Goal: Find specific page/section: Find specific page/section

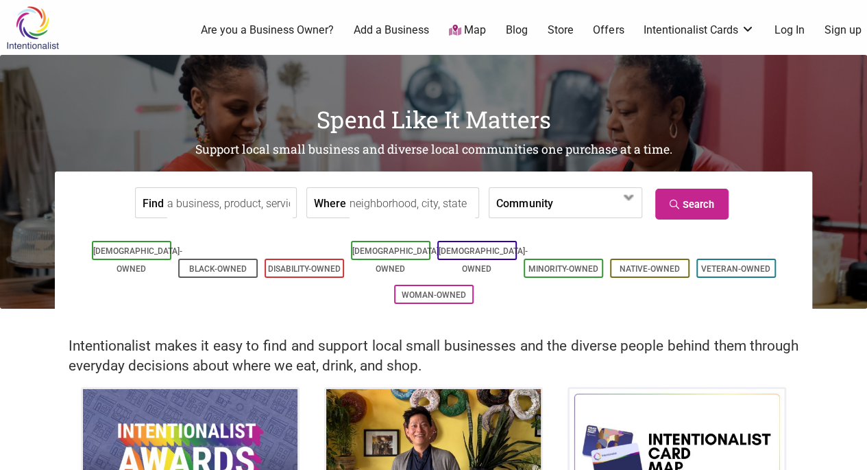
click at [248, 206] on input "Find" at bounding box center [229, 203] width 125 height 31
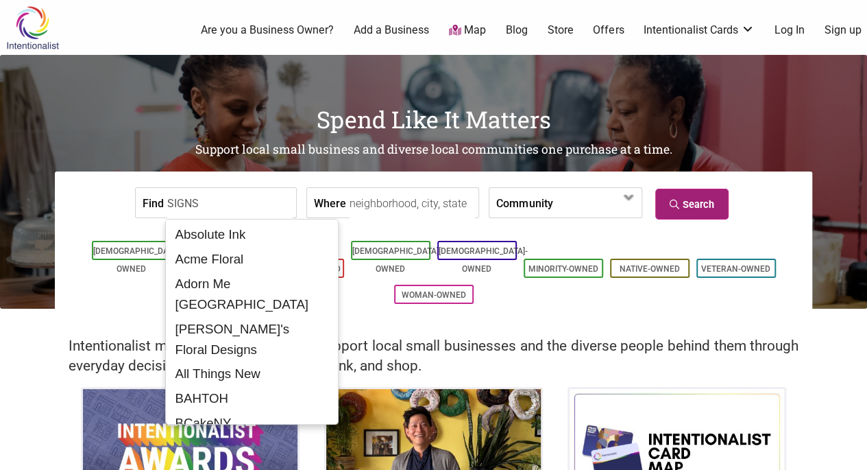
type input "SIGNS"
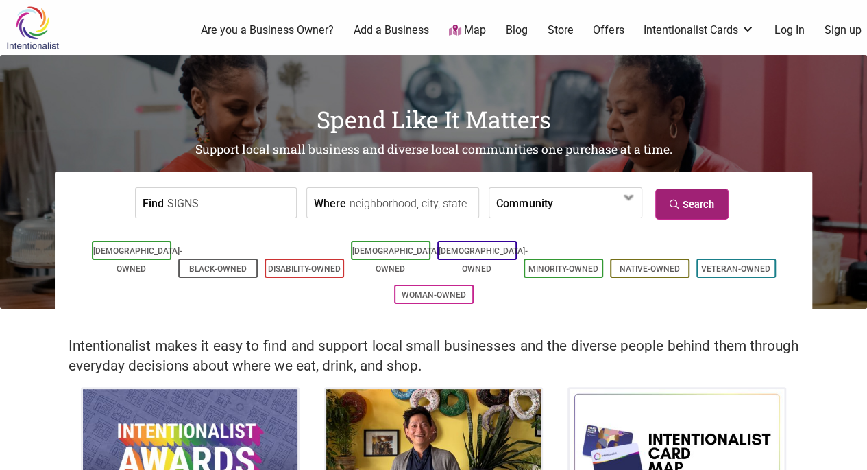
click at [677, 202] on icon at bounding box center [676, 205] width 13 height 10
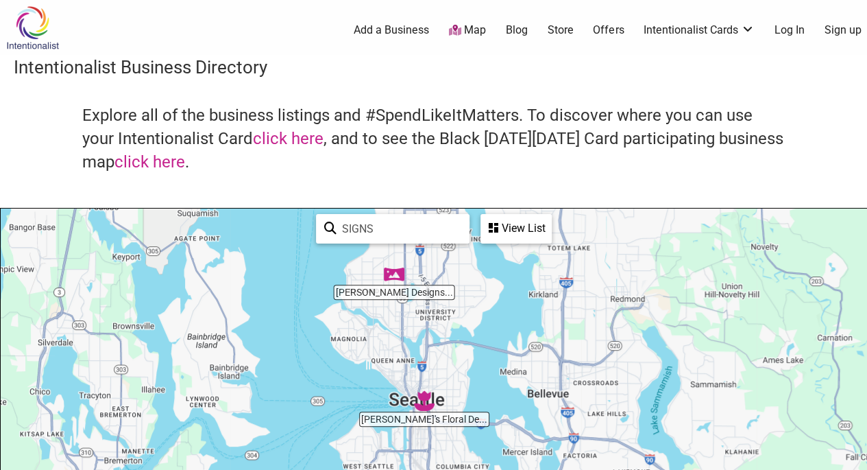
drag, startPoint x: 460, startPoint y: 387, endPoint x: 441, endPoint y: 290, distance: 98.6
click at [441, 290] on div "To navigate, press the arrow keys." at bounding box center [434, 474] width 866 height 533
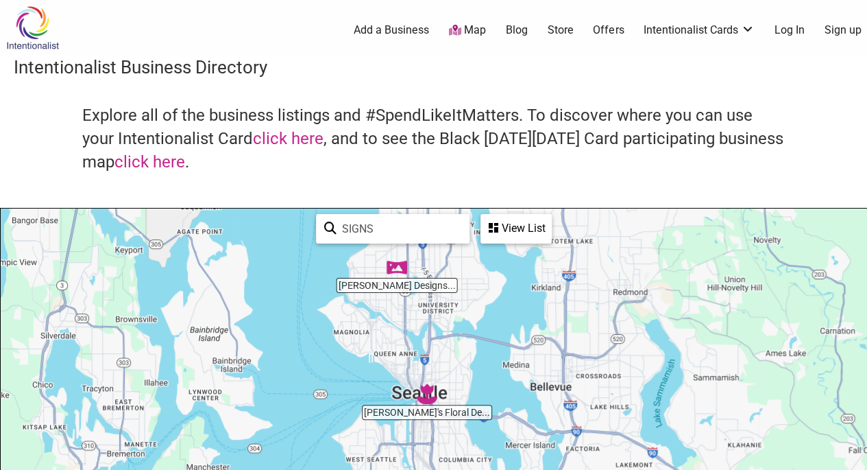
click at [398, 269] on img "Sari Luna Designs, LLC" at bounding box center [397, 267] width 32 height 32
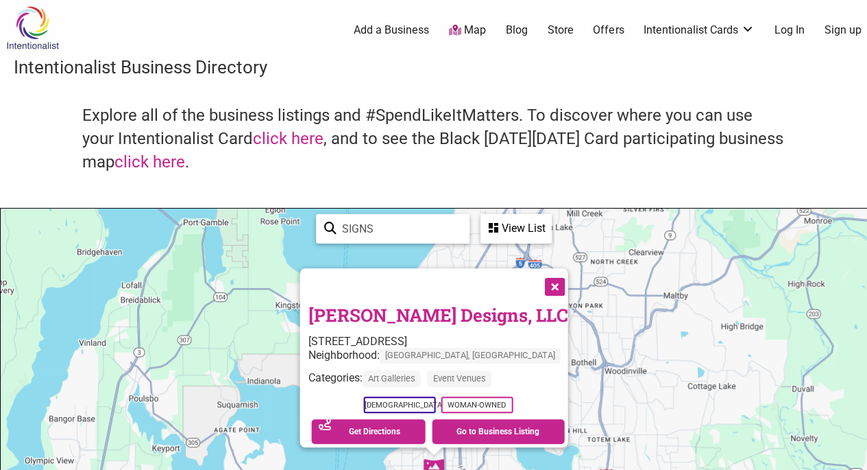
click at [545, 283] on button "Close" at bounding box center [553, 285] width 34 height 34
